Goal: Task Accomplishment & Management: Manage account settings

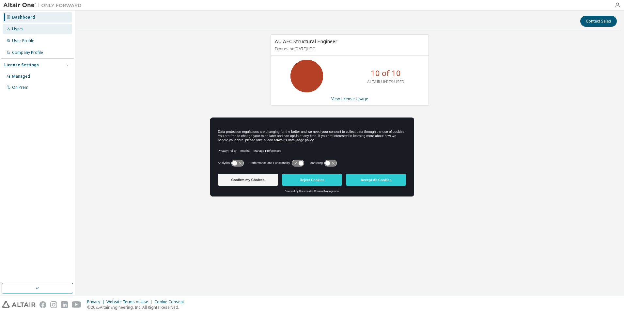
click at [27, 33] on div "Users" at bounding box center [38, 29] width 70 height 10
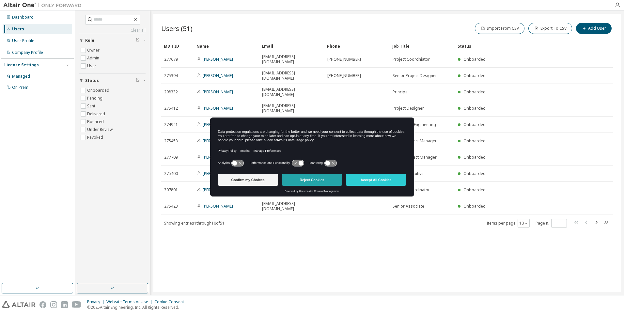
click at [314, 181] on button "Reject Cookies" at bounding box center [312, 180] width 60 height 12
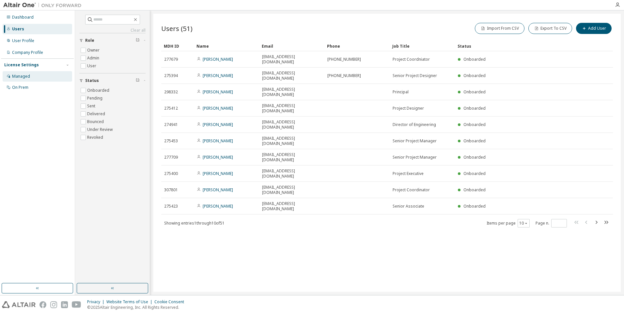
click at [32, 78] on div "Managed" at bounding box center [38, 76] width 70 height 10
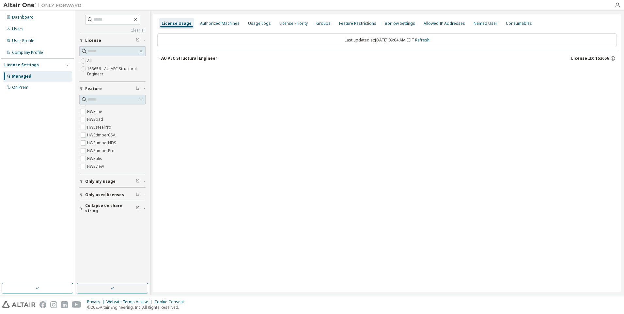
scroll to position [384, 0]
click at [160, 59] on icon "button" at bounding box center [159, 58] width 1 height 2
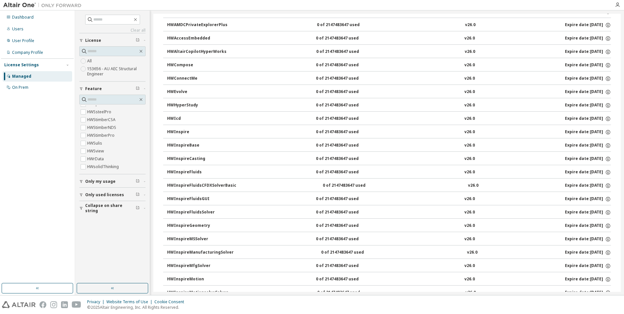
scroll to position [0, 0]
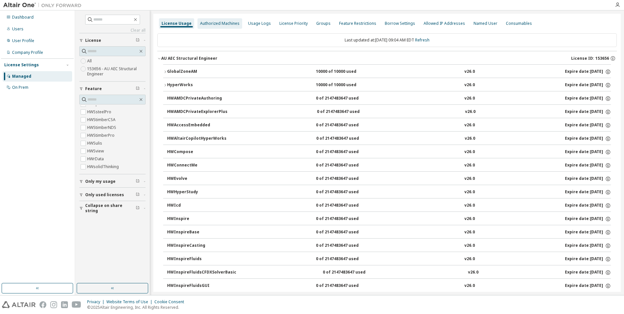
click at [216, 21] on div "Authorized Machines" at bounding box center [219, 23] width 39 height 5
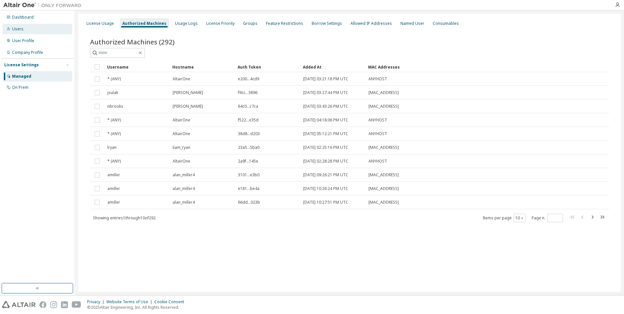
click at [34, 33] on div "Users" at bounding box center [38, 29] width 70 height 10
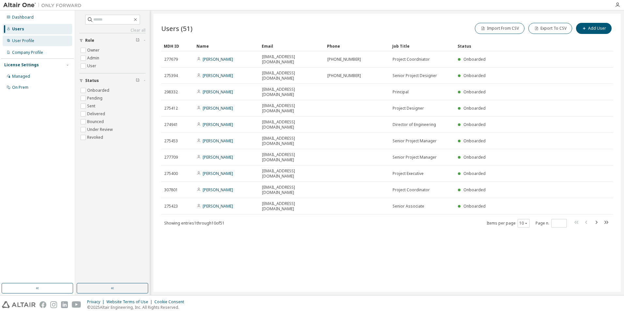
click at [38, 45] on div "User Profile" at bounding box center [38, 41] width 70 height 10
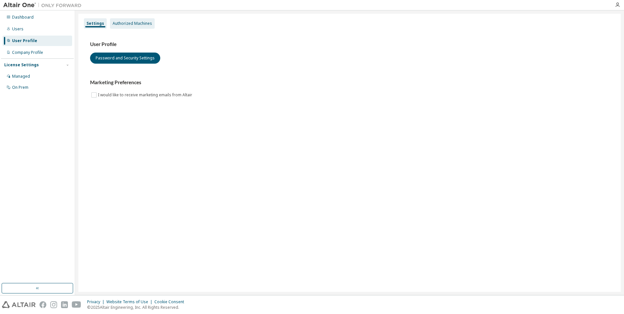
click at [122, 24] on div "Authorized Machines" at bounding box center [132, 23] width 39 height 5
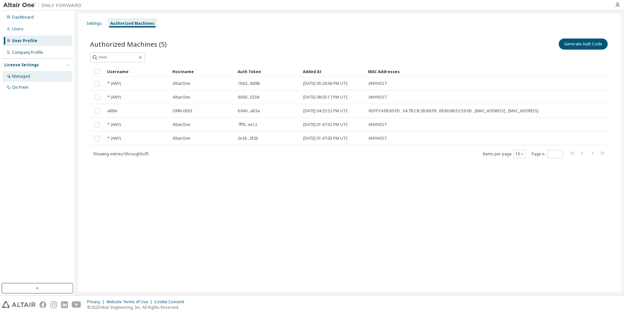
click at [41, 78] on div "Managed" at bounding box center [38, 76] width 70 height 10
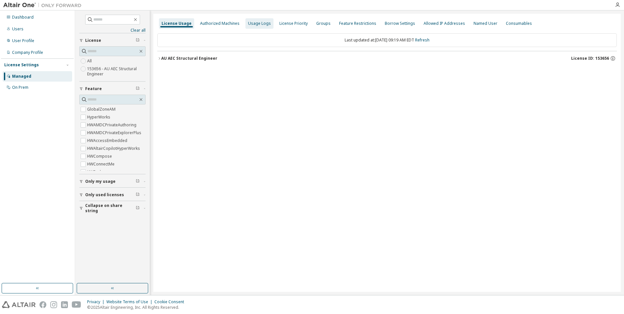
click at [248, 21] on div "Usage Logs" at bounding box center [259, 23] width 23 height 5
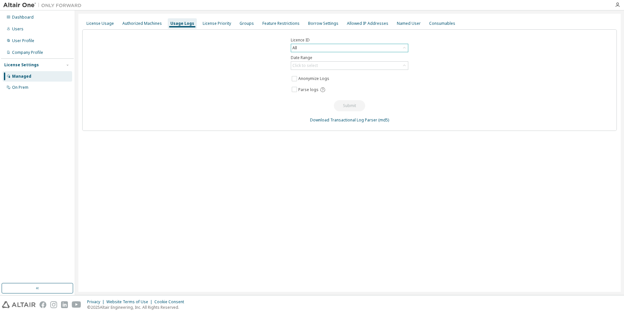
click at [318, 48] on div "All" at bounding box center [349, 48] width 117 height 8
click at [315, 66] on div "Click to select" at bounding box center [304, 65] width 25 height 5
click at [314, 80] on li "Last 30 days" at bounding box center [349, 84] width 116 height 8
click at [345, 103] on button "Submit" at bounding box center [349, 105] width 31 height 11
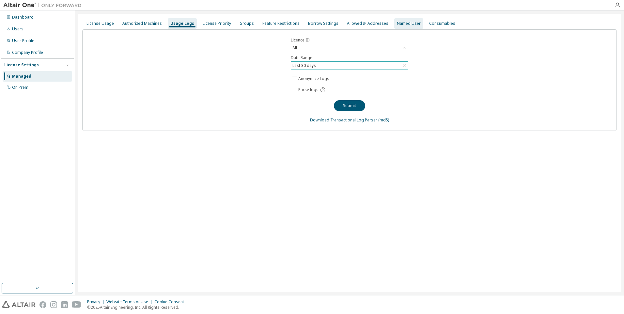
click at [403, 24] on div "Named User" at bounding box center [409, 23] width 24 height 5
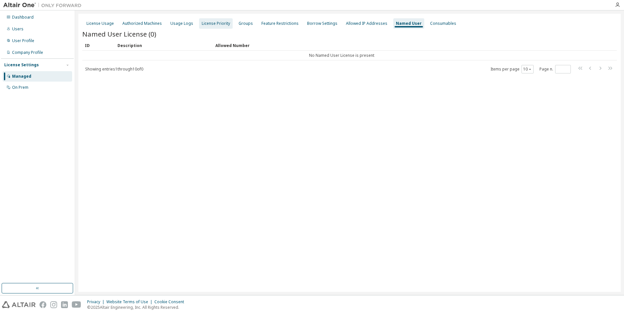
click at [217, 21] on div "License Priority" at bounding box center [216, 23] width 28 height 5
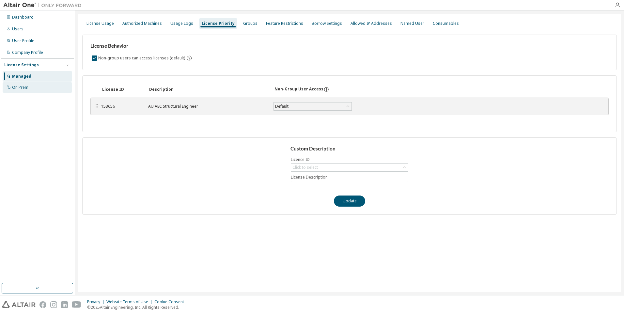
click at [33, 87] on div "On Prem" at bounding box center [38, 87] width 70 height 10
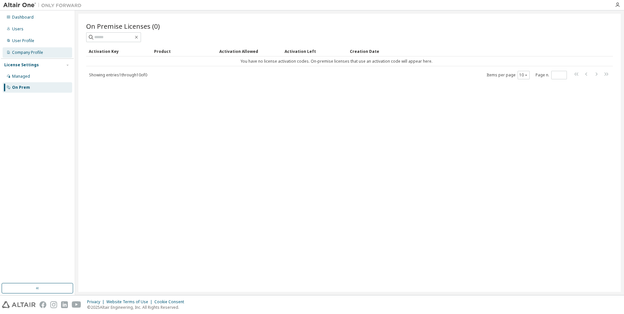
click at [36, 55] on div "Company Profile" at bounding box center [27, 52] width 31 height 5
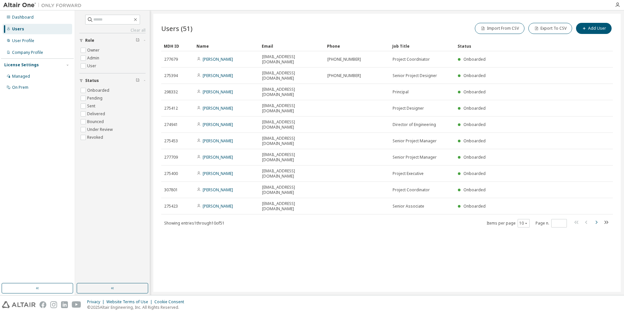
click at [598, 218] on icon "button" at bounding box center [596, 222] width 8 height 8
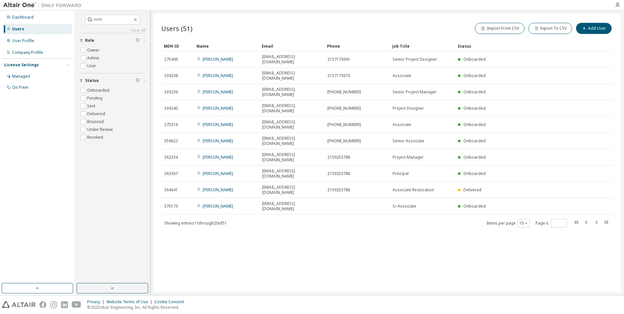
click at [598, 218] on icon "button" at bounding box center [596, 222] width 8 height 8
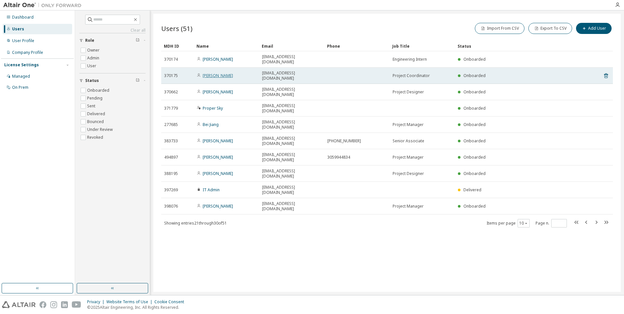
click at [215, 73] on link "[PERSON_NAME]" at bounding box center [218, 76] width 30 height 6
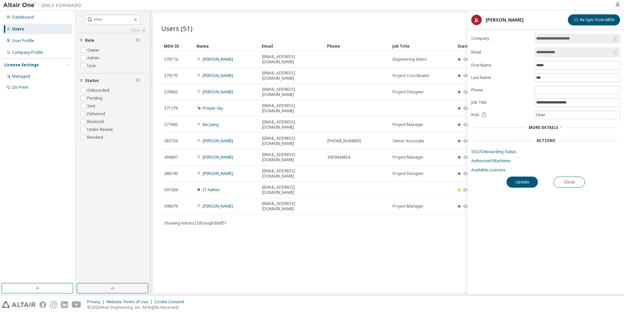
click at [55, 168] on div "Dashboard Users User Profile Company Profile License Settings Managed On Prem" at bounding box center [37, 146] width 73 height 271
click at [582, 184] on button "Close" at bounding box center [568, 182] width 31 height 11
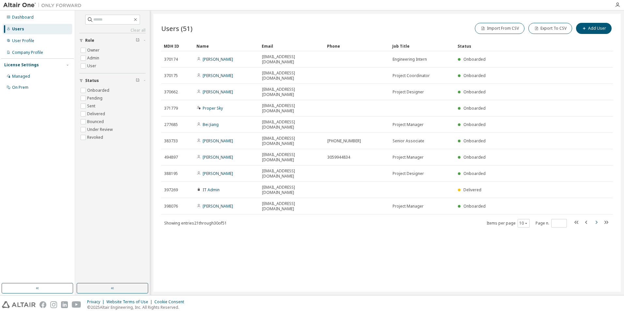
click at [596, 218] on icon "button" at bounding box center [596, 222] width 8 height 8
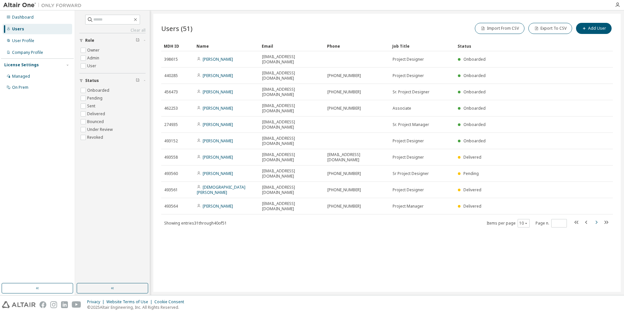
click at [596, 218] on icon "button" at bounding box center [596, 222] width 8 height 8
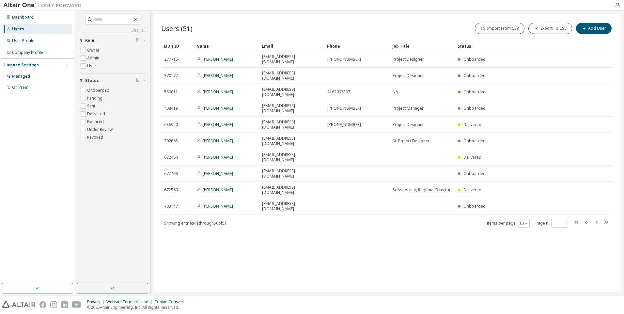
click at [596, 218] on icon "button" at bounding box center [596, 222] width 8 height 8
type input "*"
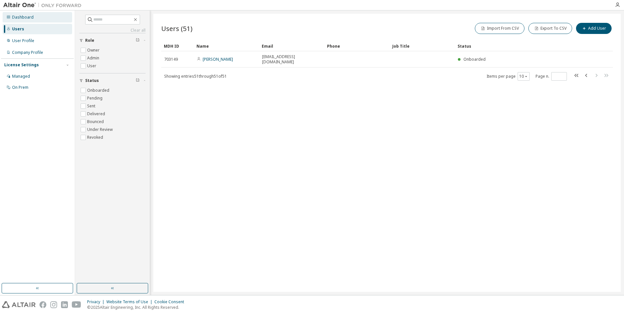
click at [23, 17] on div "Dashboard" at bounding box center [23, 17] width 22 height 5
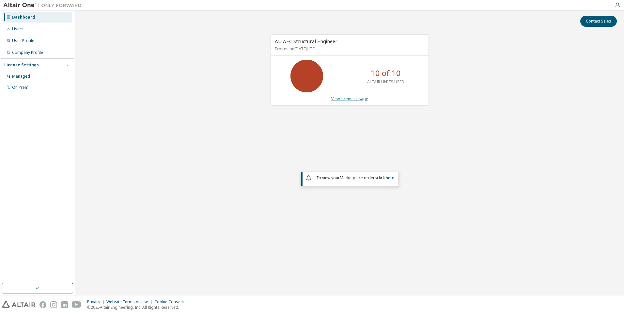
click at [361, 98] on link "View License Usage" at bounding box center [349, 99] width 37 height 6
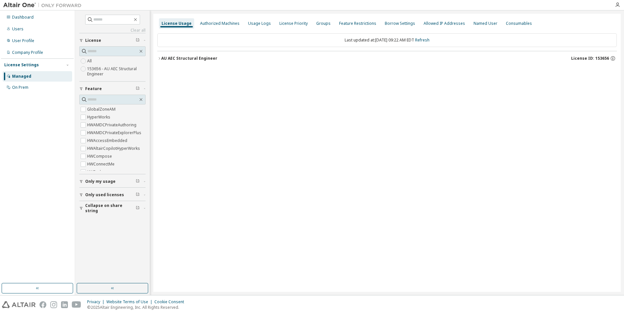
click at [161, 60] on icon "button" at bounding box center [159, 58] width 4 height 4
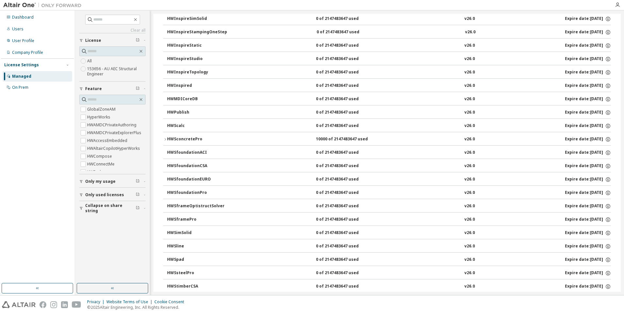
scroll to position [457, 0]
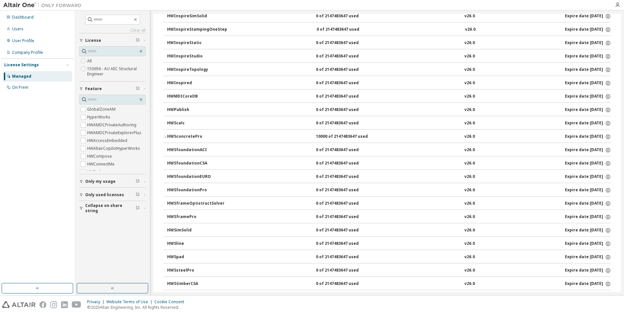
click at [164, 134] on button "HWSconcretePro 10000 of 2147483647 used v26.0 Expire date: [DATE]" at bounding box center [387, 137] width 448 height 14
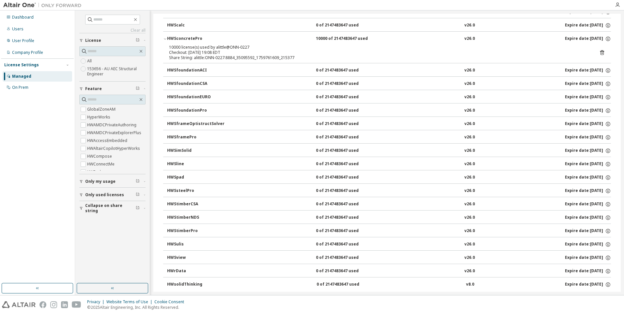
scroll to position [565, 0]
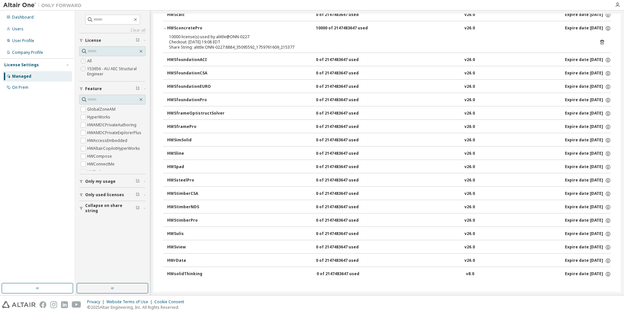
click at [102, 194] on span "Only used licenses" at bounding box center [104, 194] width 39 height 5
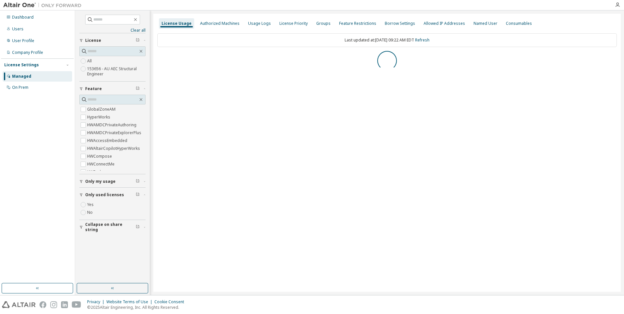
scroll to position [0, 0]
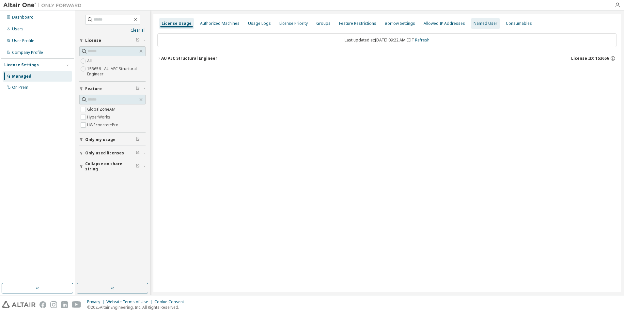
click at [476, 23] on div "Named User" at bounding box center [486, 23] width 24 height 5
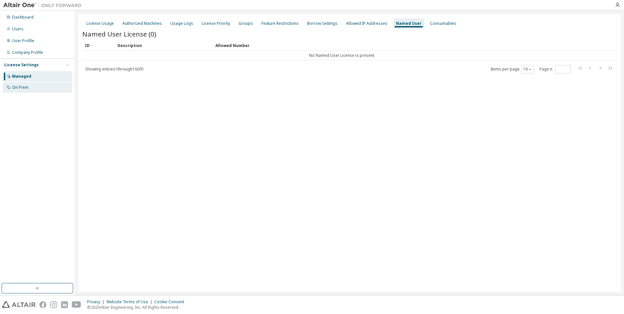
click at [30, 90] on div "On Prem" at bounding box center [38, 87] width 70 height 10
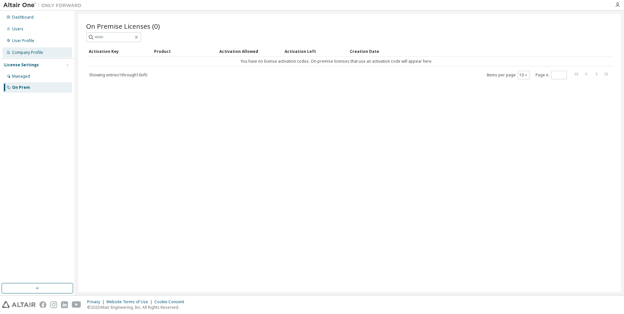
click at [26, 52] on div "Company Profile" at bounding box center [27, 52] width 31 height 5
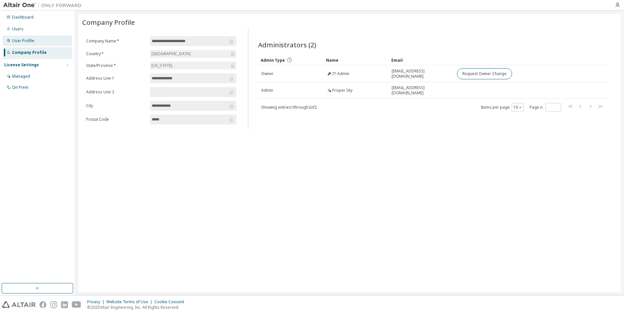
click at [23, 40] on div "User Profile" at bounding box center [23, 40] width 22 height 5
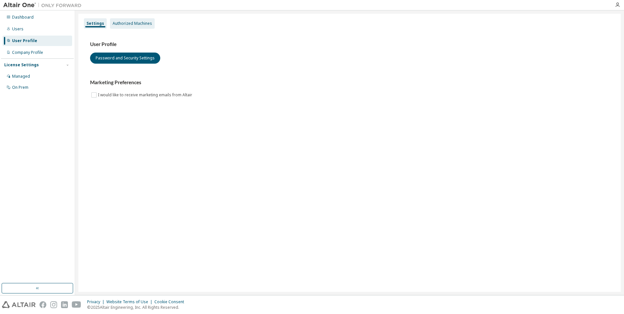
click at [125, 25] on div "Authorized Machines" at bounding box center [132, 23] width 39 height 5
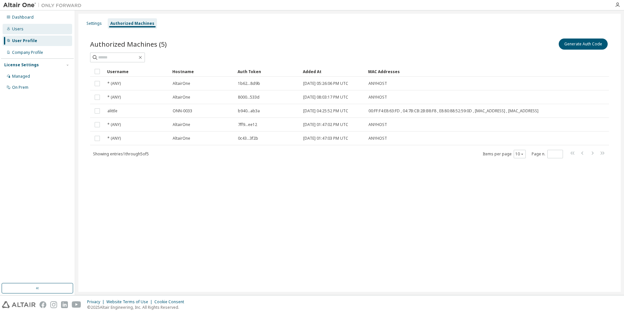
click at [24, 28] on div "Users" at bounding box center [38, 29] width 70 height 10
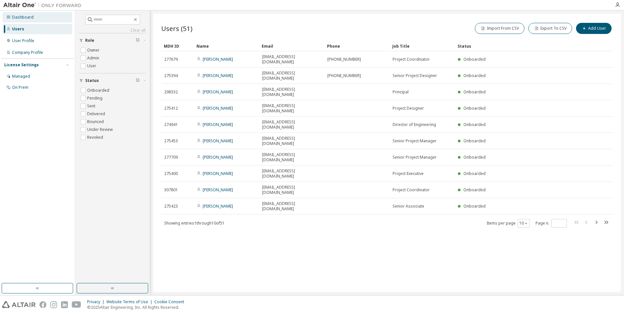
click at [25, 19] on div "Dashboard" at bounding box center [23, 17] width 22 height 5
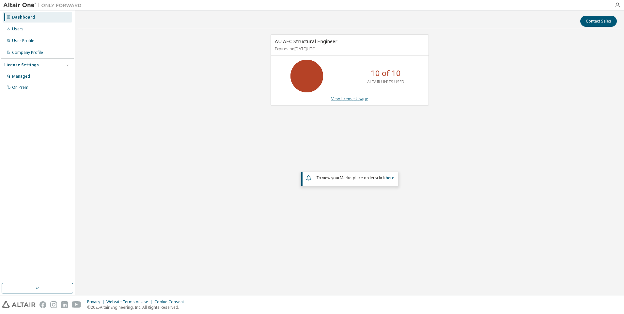
click at [361, 97] on link "View License Usage" at bounding box center [349, 99] width 37 height 6
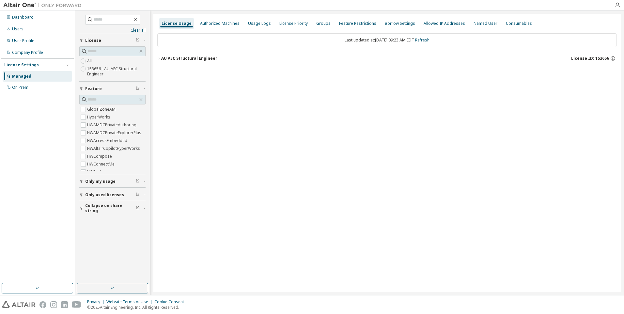
click at [160, 59] on icon "button" at bounding box center [159, 58] width 1 height 2
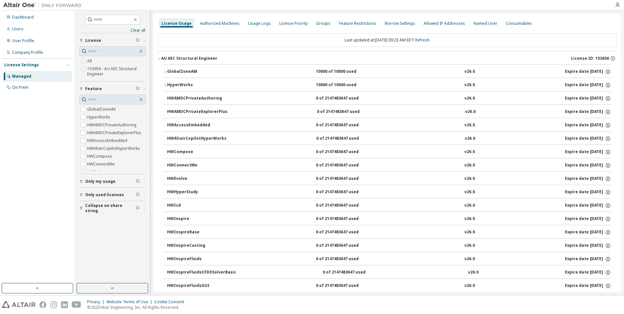
click at [165, 70] on icon "button" at bounding box center [165, 72] width 4 height 4
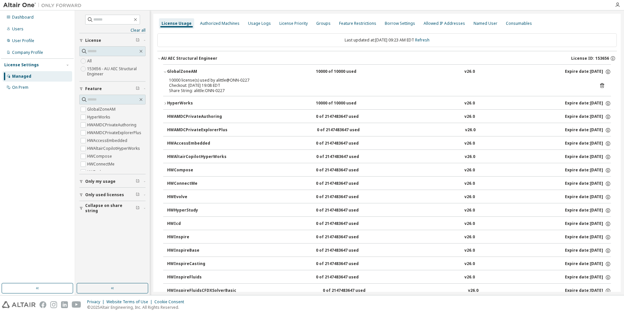
click at [165, 101] on button "HyperWorks 10000 of 10000 used v26.0 Expire date: [DATE]" at bounding box center [387, 103] width 448 height 14
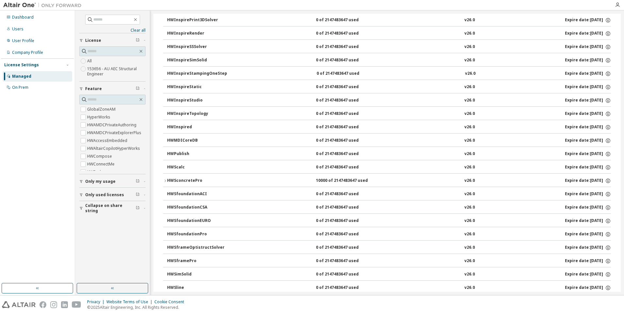
scroll to position [457, 0]
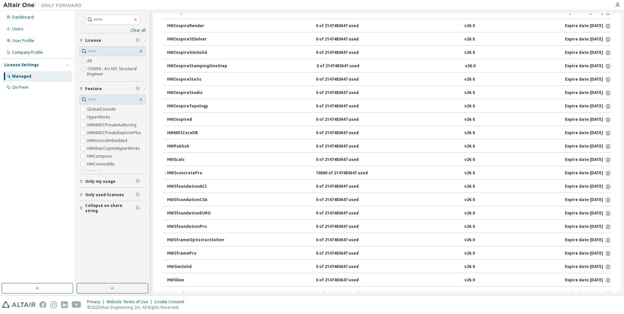
click at [164, 174] on icon "button" at bounding box center [165, 173] width 4 height 4
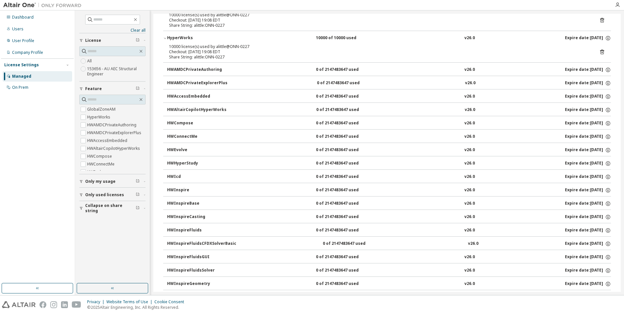
scroll to position [0, 0]
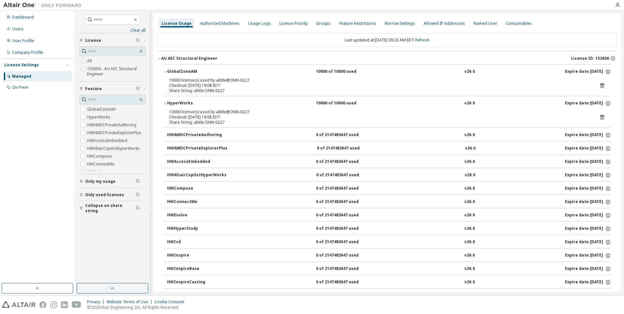
click at [165, 71] on icon "button" at bounding box center [165, 72] width 4 height 4
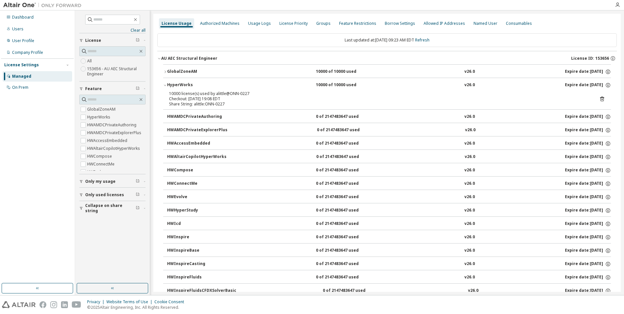
click at [165, 85] on icon "button" at bounding box center [165, 85] width 4 height 4
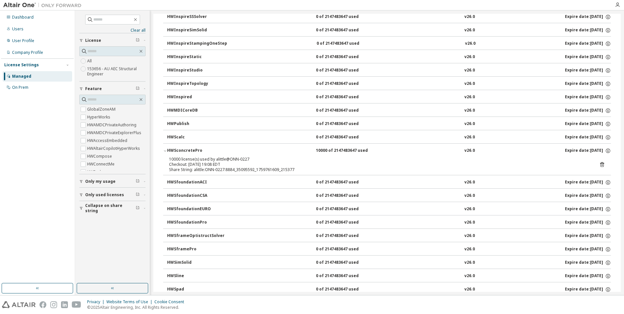
scroll to position [457, 0]
